Goal: Transaction & Acquisition: Subscribe to service/newsletter

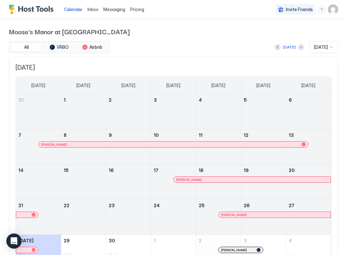
click at [135, 12] on span "Pricing" at bounding box center [137, 10] width 14 height 6
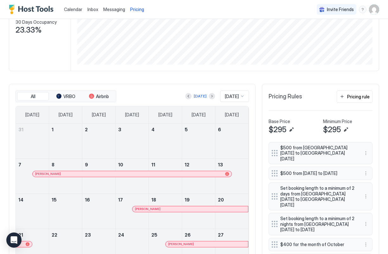
scroll to position [128, 0]
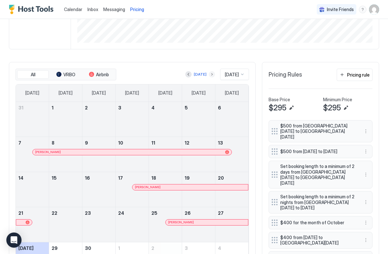
click at [209, 73] on button "Next month" at bounding box center [212, 74] width 6 height 6
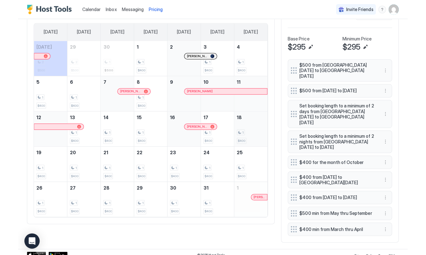
scroll to position [190, 0]
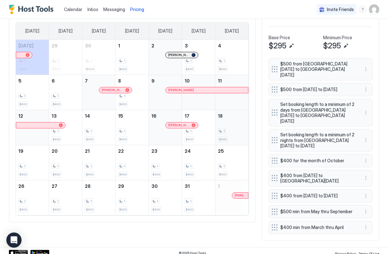
click at [234, 125] on div "1 $400" at bounding box center [232, 128] width 28 height 30
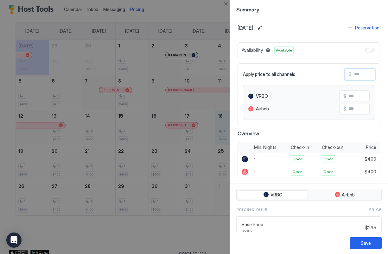
click at [346, 74] on input "Input Field" at bounding box center [376, 74] width 51 height 11
click at [203, 223] on div at bounding box center [194, 127] width 388 height 254
click at [39, 233] on div at bounding box center [194, 127] width 388 height 254
click at [156, 75] on div at bounding box center [194, 127] width 388 height 254
click at [226, 13] on div at bounding box center [194, 127] width 388 height 254
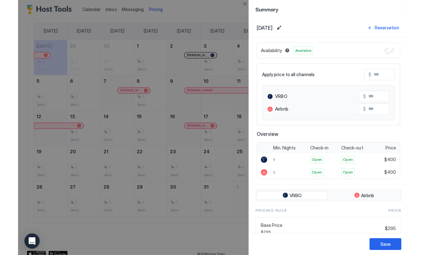
scroll to position [112, 336]
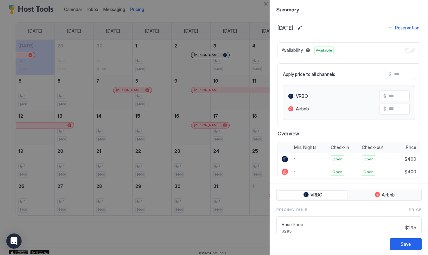
click at [164, 141] on div at bounding box center [214, 127] width 428 height 255
click at [224, 232] on div at bounding box center [214, 127] width 428 height 255
click at [143, 163] on div at bounding box center [214, 127] width 428 height 255
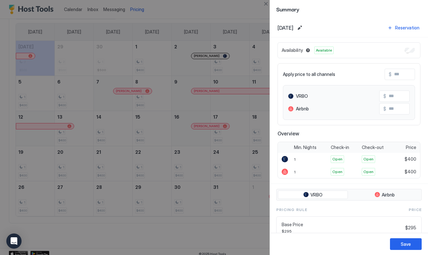
click at [143, 163] on div at bounding box center [214, 127] width 428 height 255
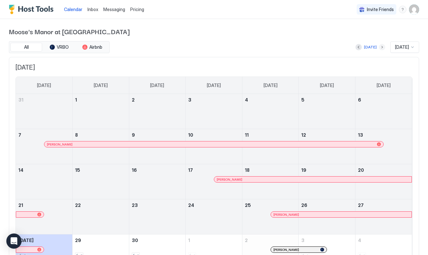
click at [346, 49] on button "Next month" at bounding box center [382, 47] width 6 height 6
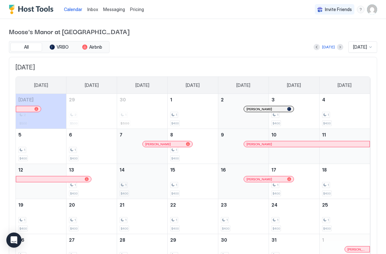
scroll to position [41, 0]
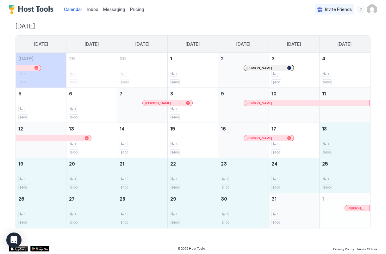
drag, startPoint x: 337, startPoint y: 150, endPoint x: 303, endPoint y: 216, distance: 74.6
click at [303, 216] on tbody "[DATE] 2 $500 29 2 $500 30 1 $500 1 1 $400 2 [PERSON_NAME] 3 1 $400 4 1 $400 5 …" at bounding box center [193, 140] width 354 height 175
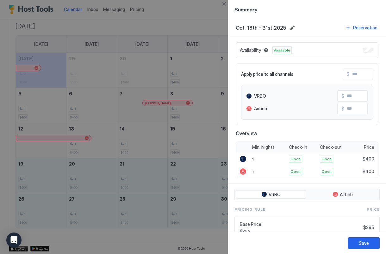
click at [346, 77] on input "Input Field" at bounding box center [375, 74] width 51 height 11
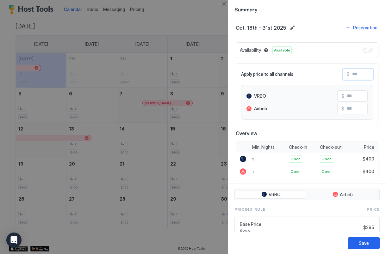
type input "*"
type input "**"
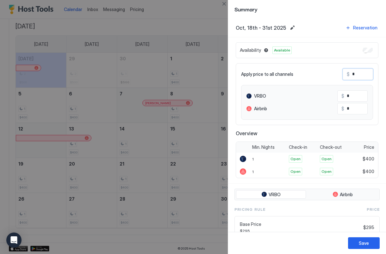
type input "**"
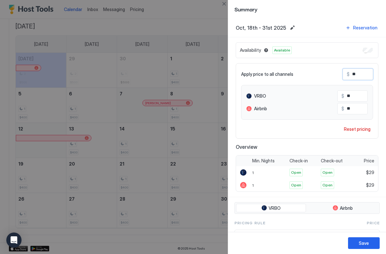
type input "***"
click at [346, 244] on div "Save" at bounding box center [364, 243] width 10 height 7
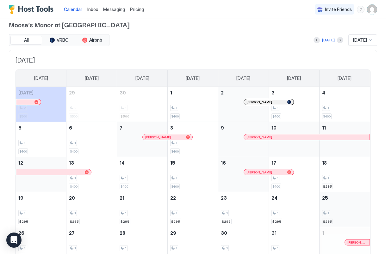
scroll to position [4, 0]
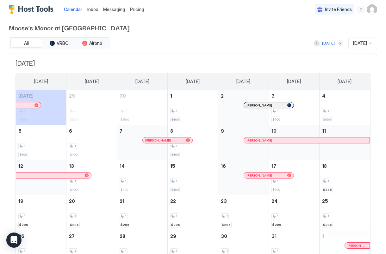
click at [337, 44] on button "Next month" at bounding box center [340, 43] width 6 height 6
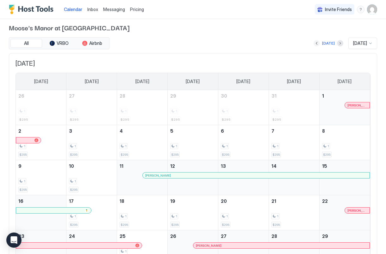
click at [314, 45] on button "Previous month" at bounding box center [317, 43] width 6 height 6
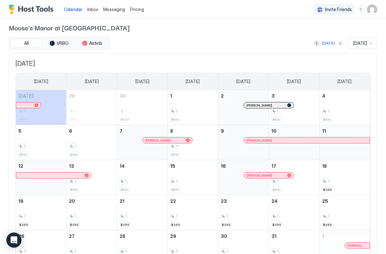
click at [337, 45] on button "Next month" at bounding box center [340, 43] width 6 height 6
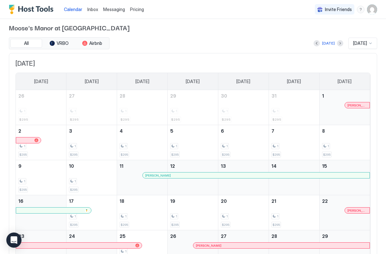
click at [314, 44] on button "Previous month" at bounding box center [317, 43] width 6 height 6
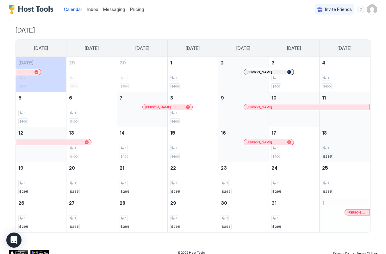
scroll to position [41, 0]
